Goal: Task Accomplishment & Management: Use online tool/utility

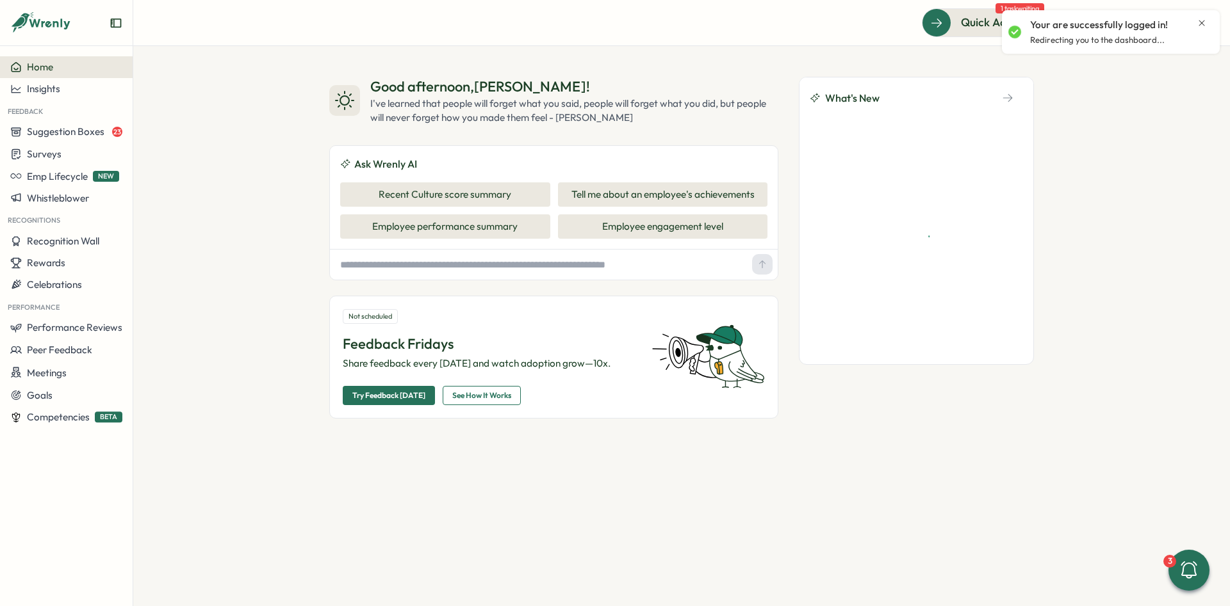
click at [1198, 21] on icon "Close notification" at bounding box center [1201, 23] width 10 height 10
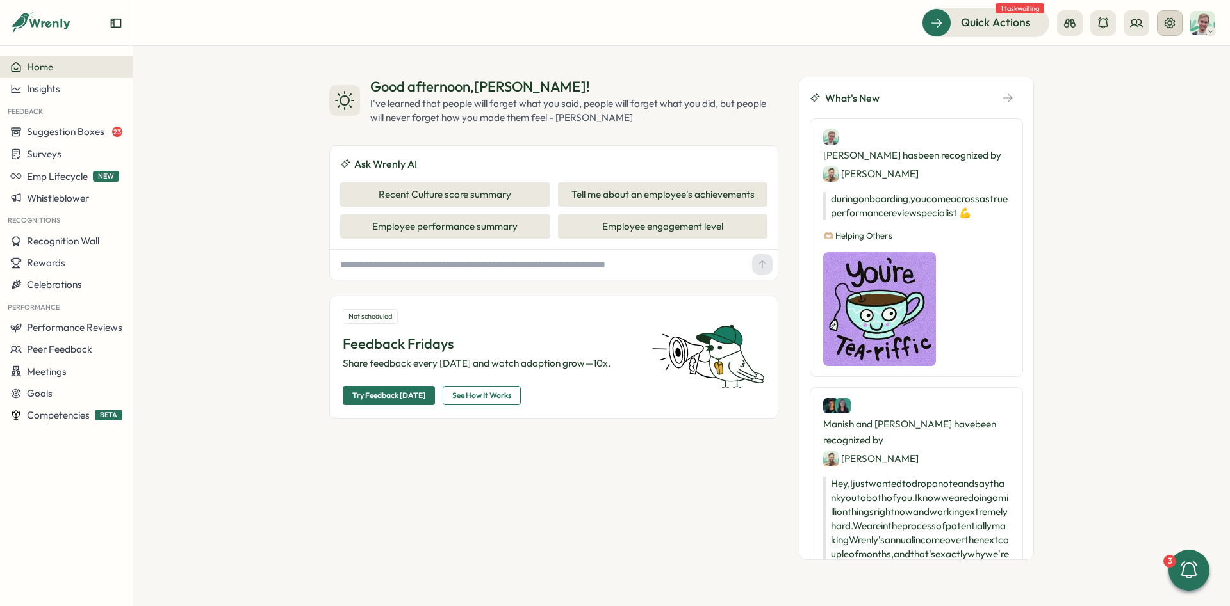
click at [1168, 30] on button at bounding box center [1170, 23] width 26 height 26
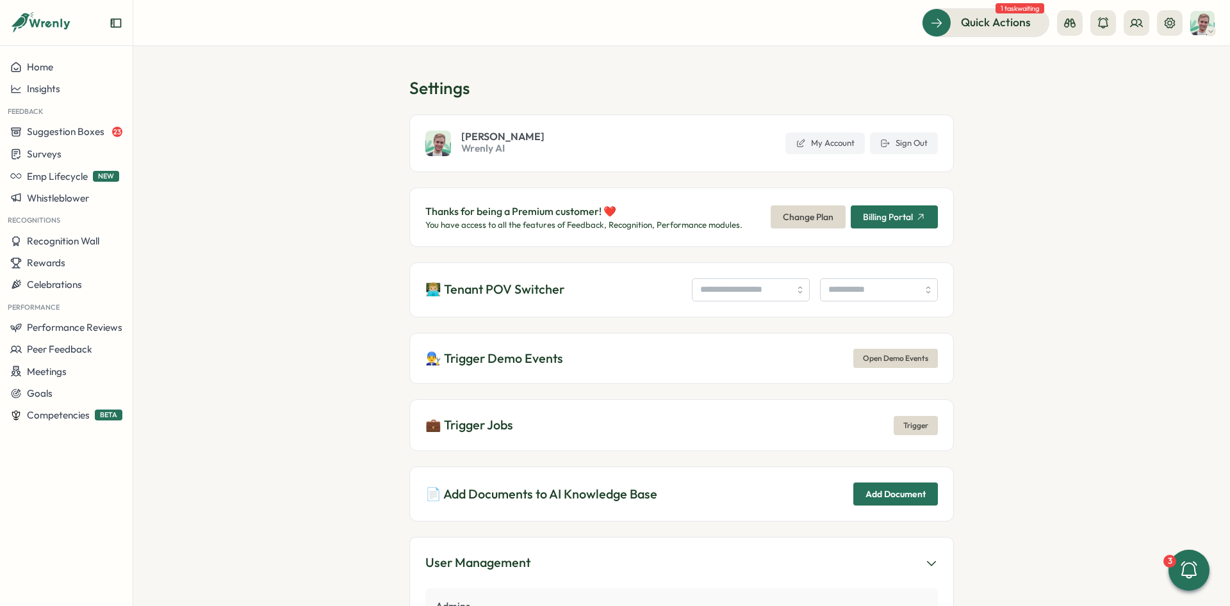
click at [752, 272] on div "👨🏼‍💻 Tenant POV Switcher" at bounding box center [681, 290] width 544 height 55
click at [752, 277] on div "👨🏼‍💻 Tenant POV Switcher" at bounding box center [681, 290] width 544 height 55
click at [759, 288] on input "search" at bounding box center [751, 290] width 118 height 23
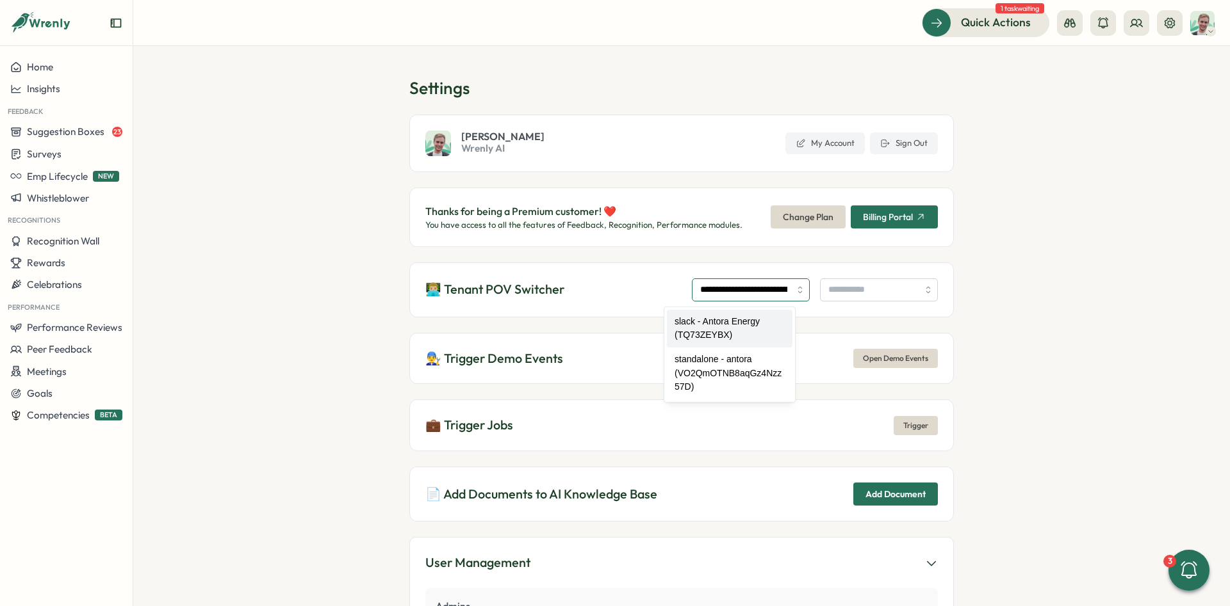
type input "**********"
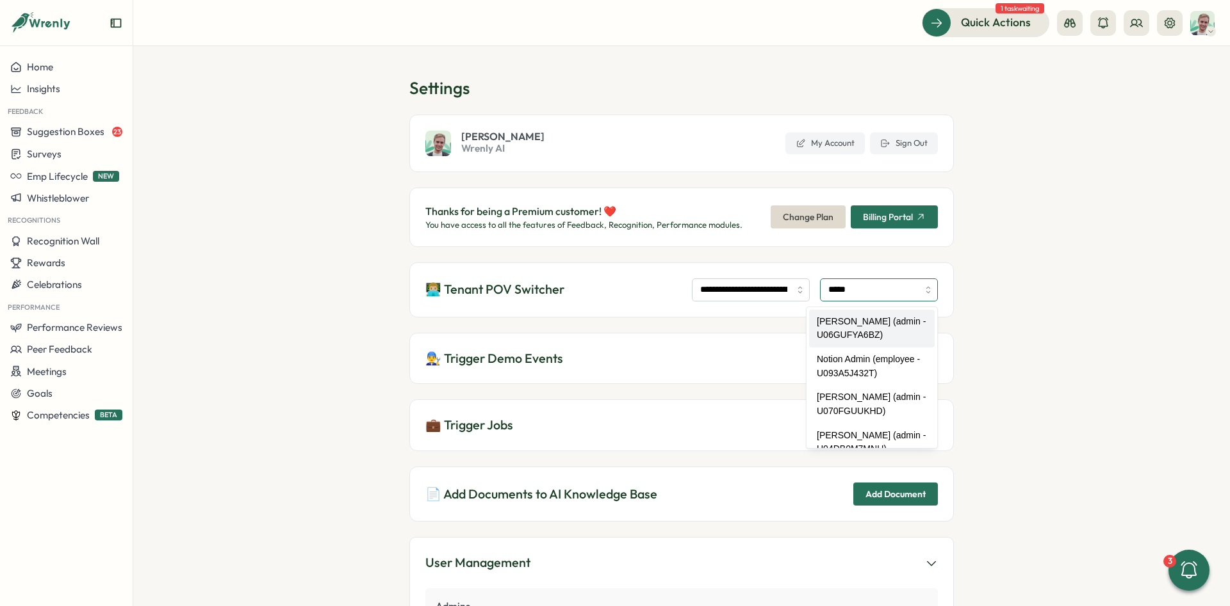
type input "**********"
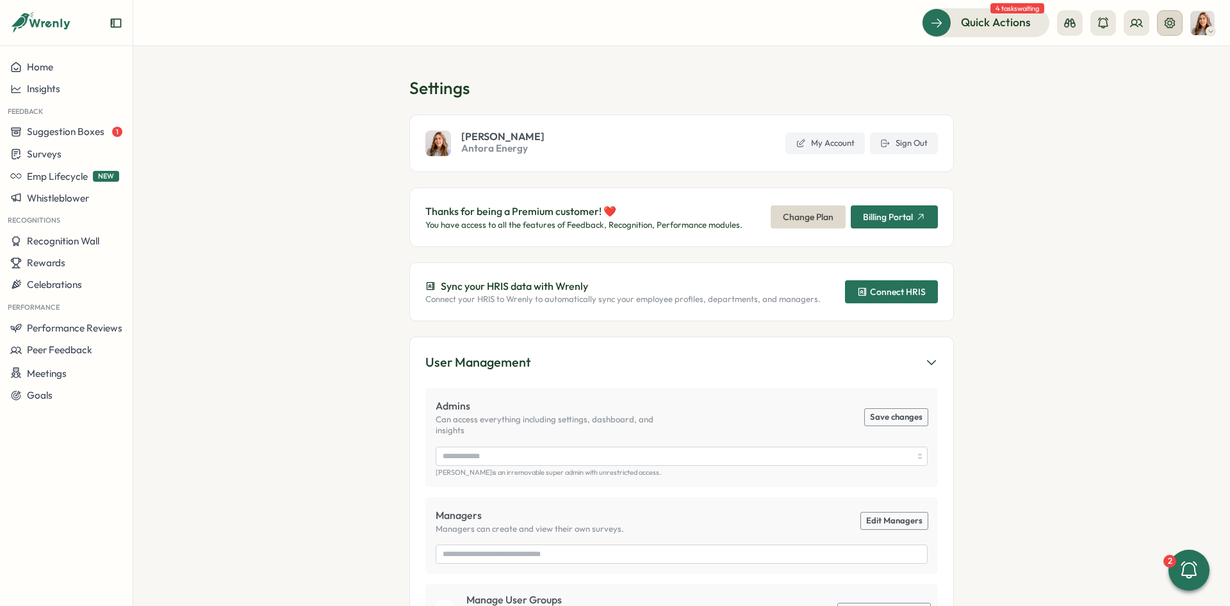
click at [1162, 24] on button at bounding box center [1170, 23] width 26 height 26
click at [890, 284] on span "Connect HRIS" at bounding box center [891, 292] width 69 height 22
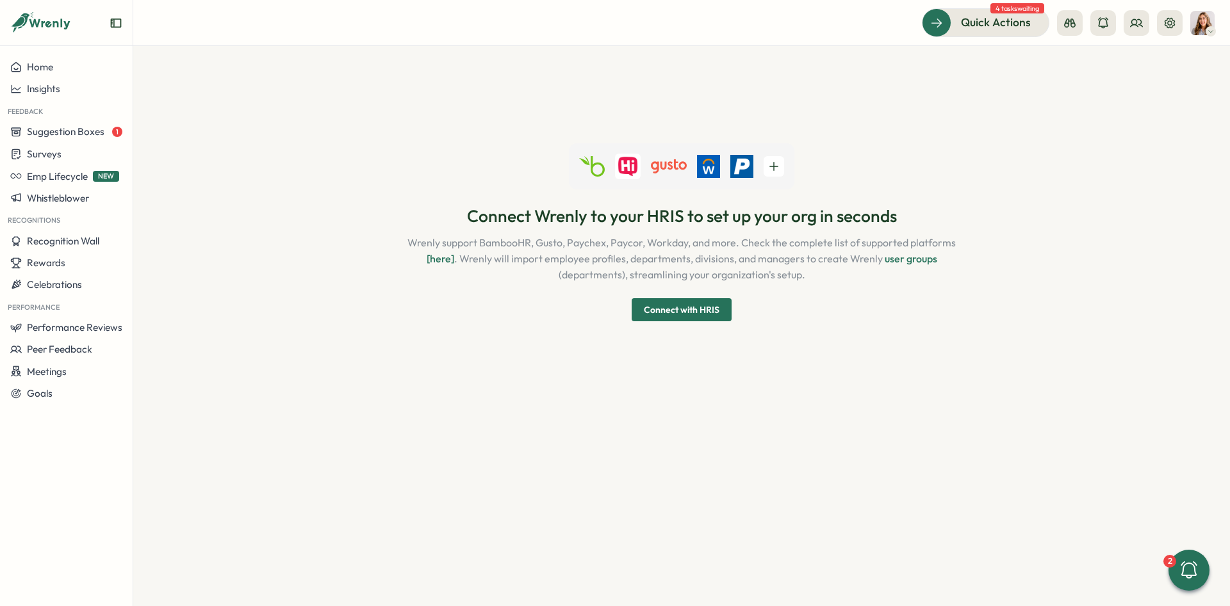
click at [694, 307] on span "Connect with HRIS" at bounding box center [682, 309] width 76 height 9
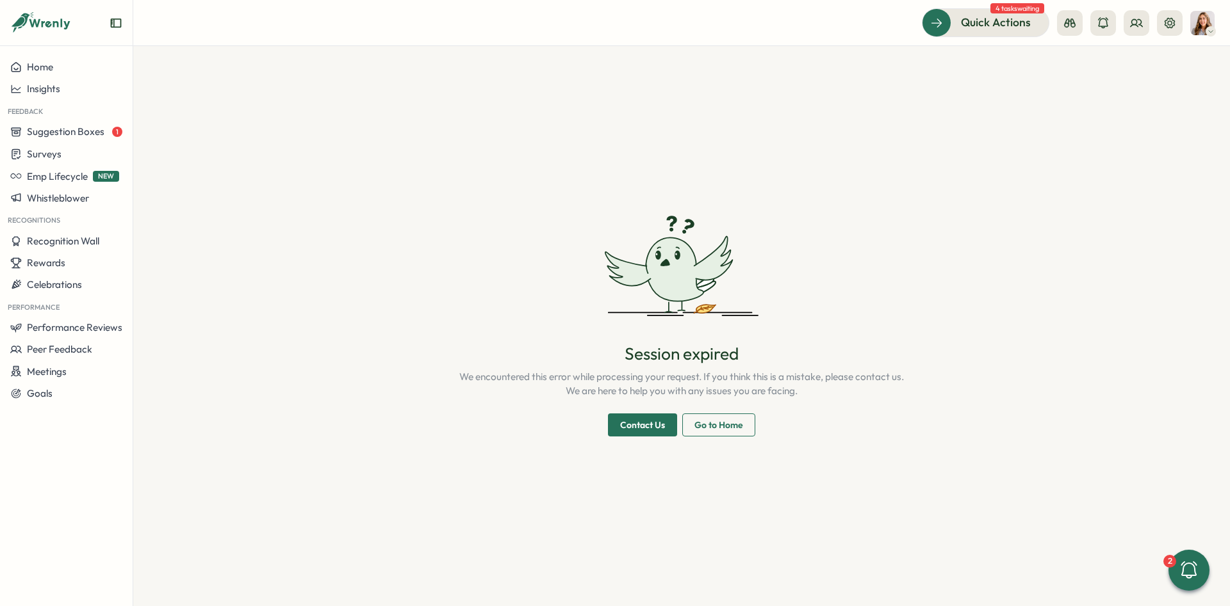
click at [721, 422] on span "Go to Home" at bounding box center [718, 425] width 49 height 22
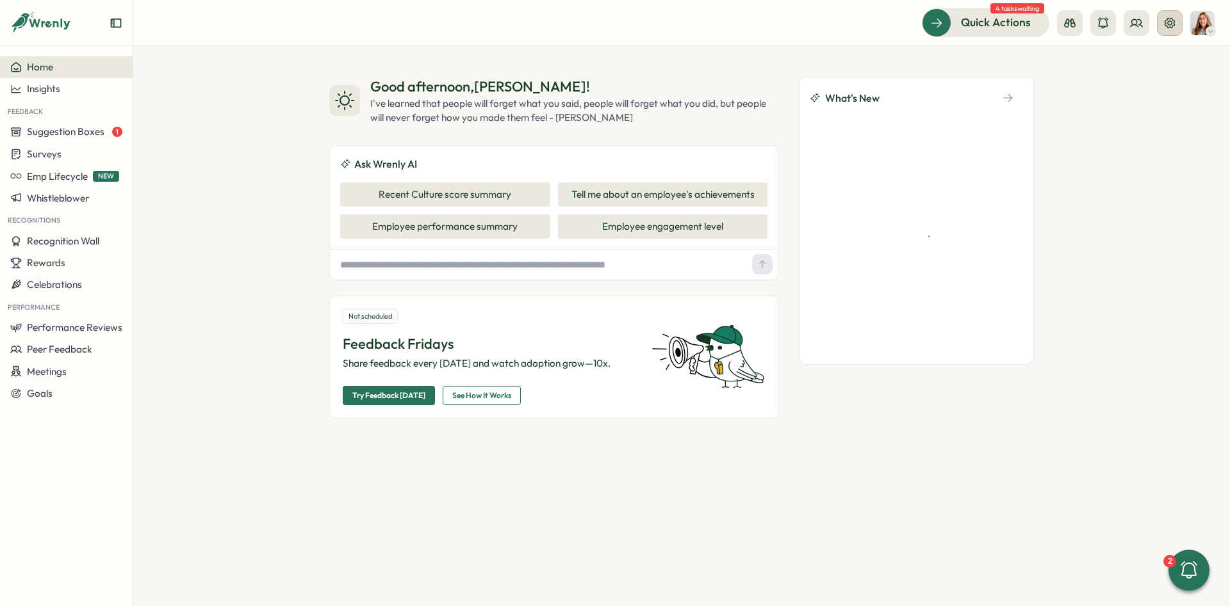
click at [1171, 21] on icon at bounding box center [1169, 23] width 13 height 13
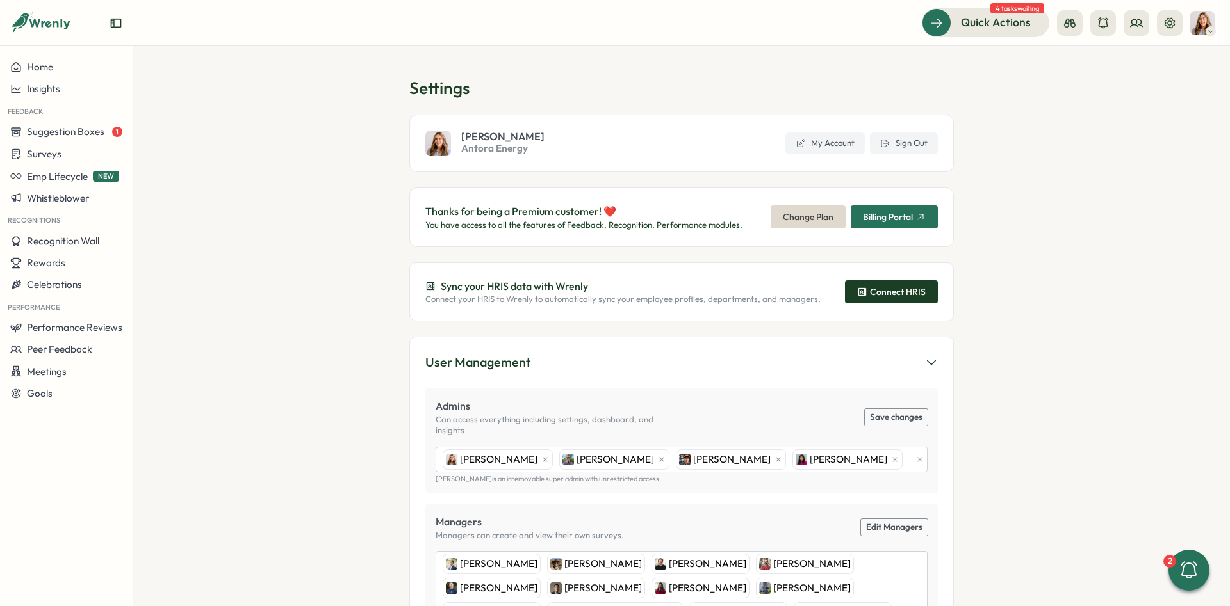
click at [908, 295] on div "Connect HRIS" at bounding box center [891, 292] width 69 height 10
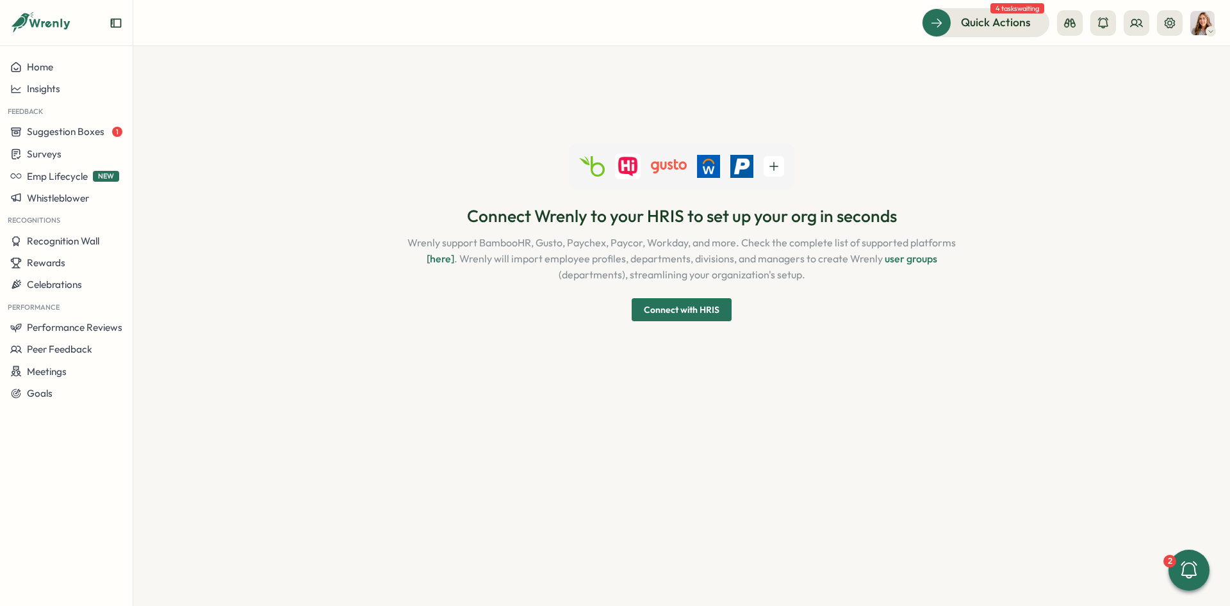
click at [692, 309] on span "Connect with HRIS" at bounding box center [682, 309] width 76 height 9
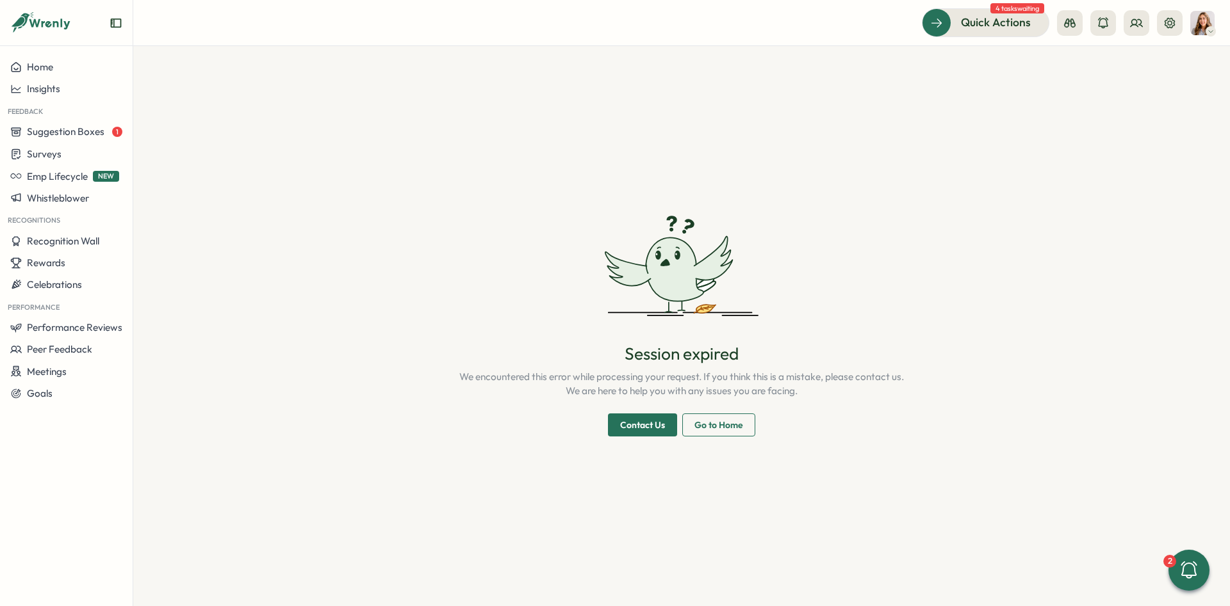
click at [735, 423] on span "Go to Home" at bounding box center [718, 425] width 49 height 22
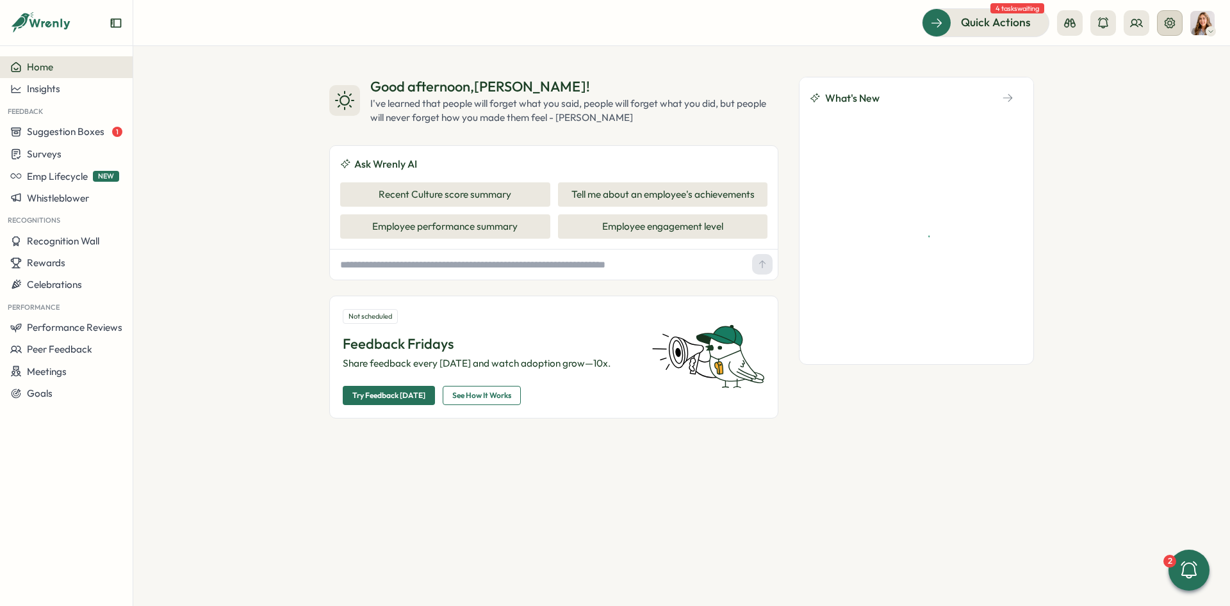
click at [1173, 23] on icon at bounding box center [1169, 23] width 13 height 13
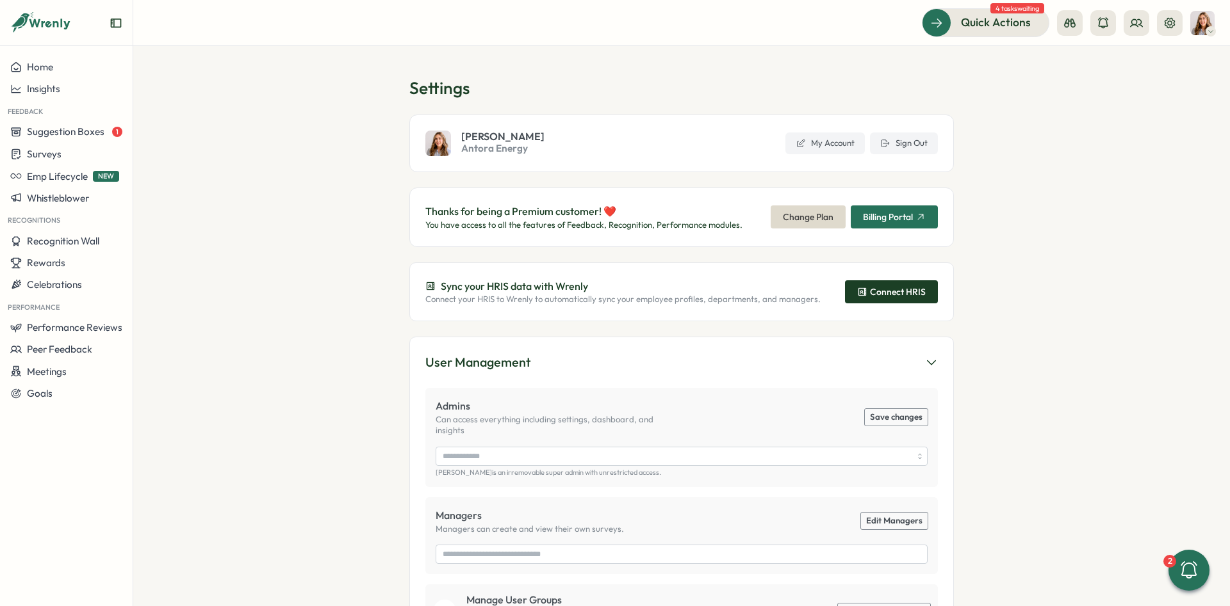
click at [880, 295] on div "Connect HRIS" at bounding box center [891, 292] width 69 height 10
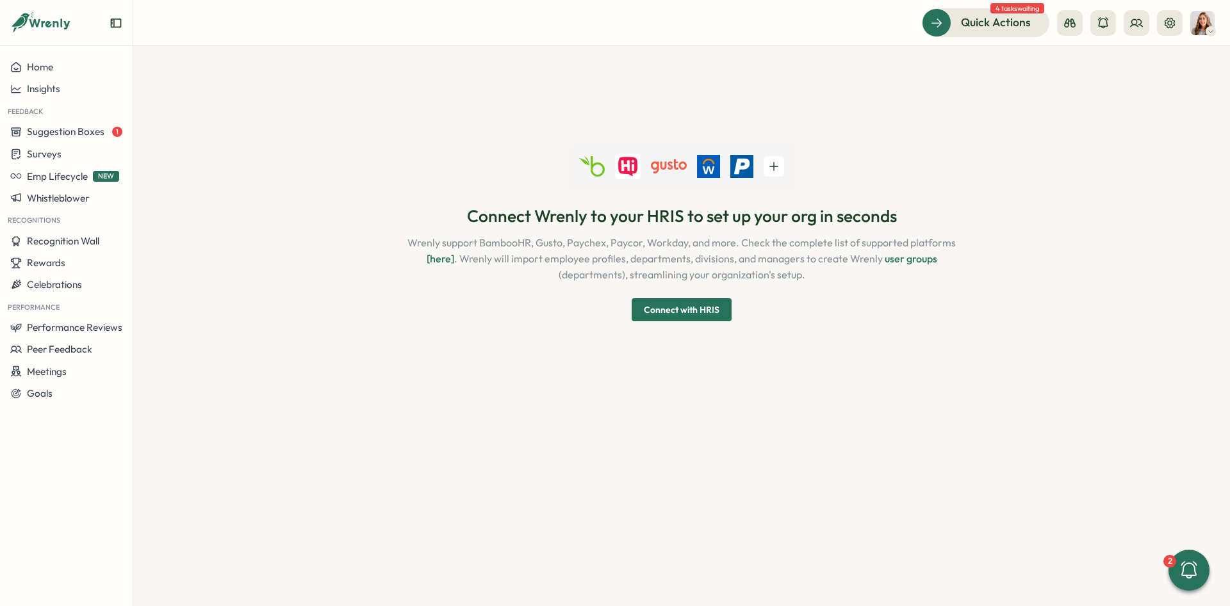
click at [694, 313] on span "Connect with HRIS" at bounding box center [682, 309] width 76 height 9
